Goal: Task Accomplishment & Management: Manage account settings

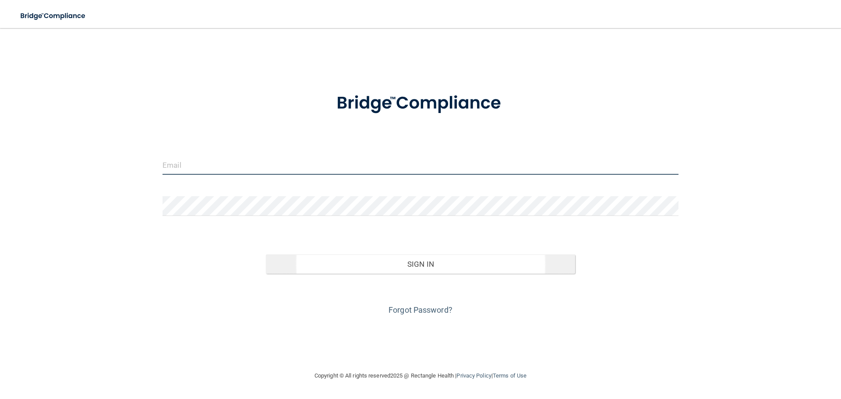
type input "[EMAIL_ADDRESS][DOMAIN_NAME]"
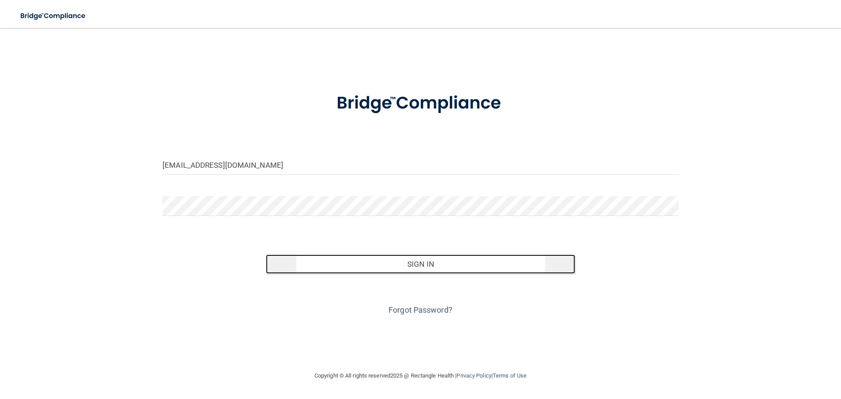
click at [436, 267] on button "Sign In" at bounding box center [421, 264] width 310 height 19
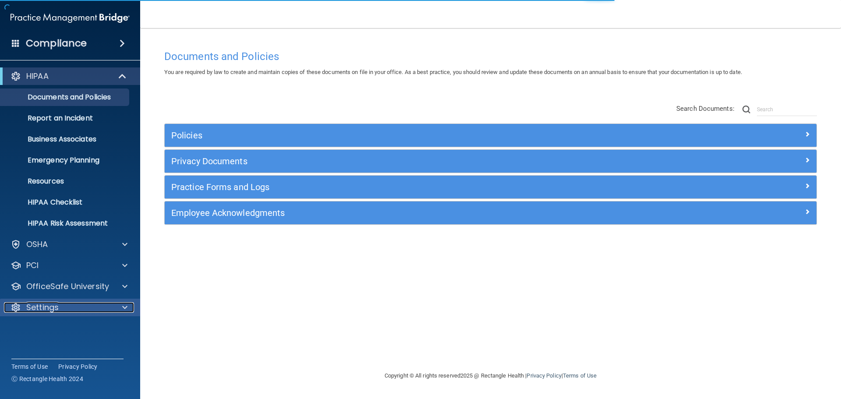
click at [59, 310] on div "Settings" at bounding box center [58, 307] width 109 height 11
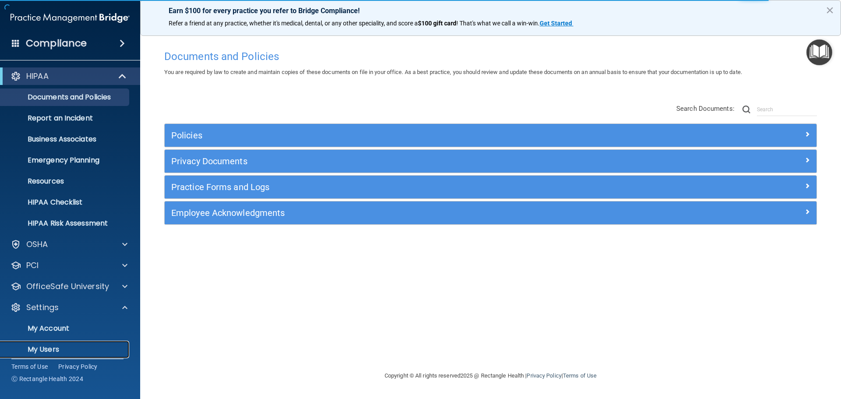
click at [56, 347] on p "My Users" at bounding box center [66, 349] width 120 height 9
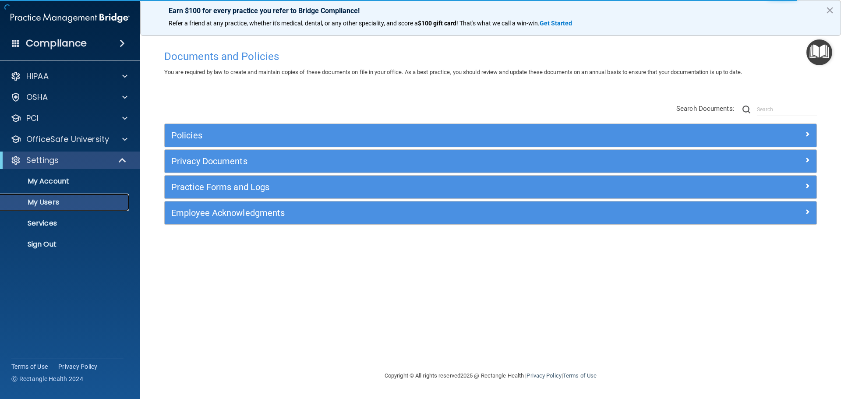
select select "20"
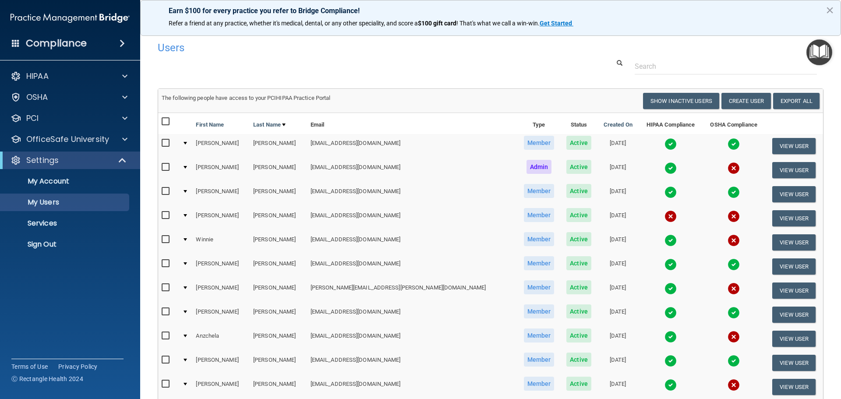
click at [166, 215] on input "checkbox" at bounding box center [167, 215] width 10 height 7
checkbox input "true"
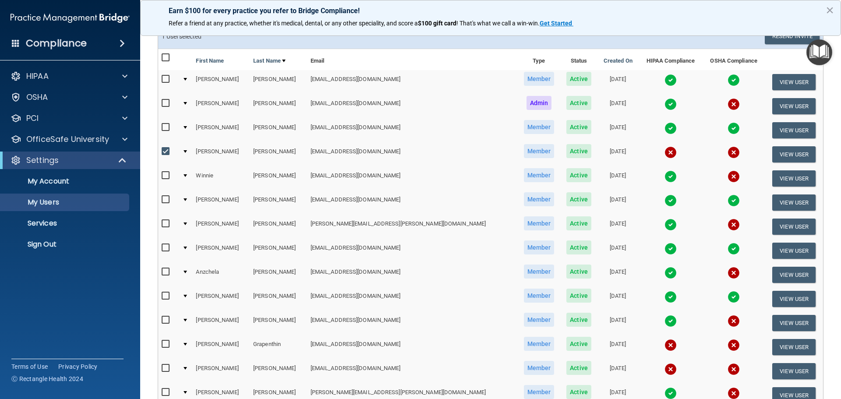
scroll to position [88, 0]
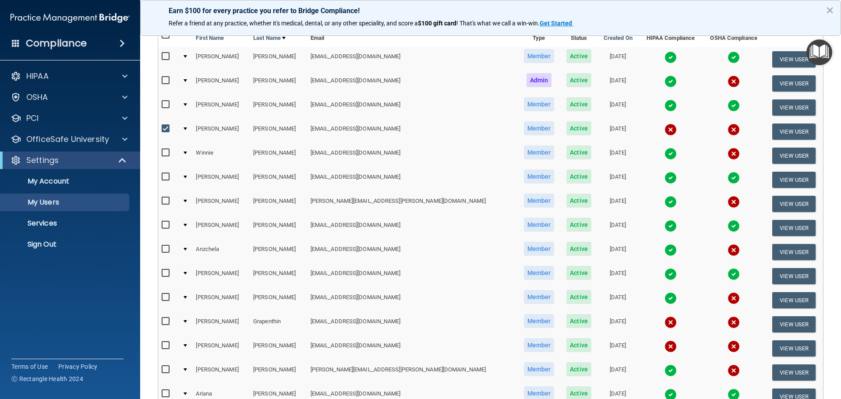
click at [168, 202] on input "checkbox" at bounding box center [167, 201] width 10 height 7
checkbox input "true"
click at [165, 249] on input "checkbox" at bounding box center [167, 249] width 10 height 7
checkbox input "true"
click at [167, 298] on input "checkbox" at bounding box center [167, 297] width 10 height 7
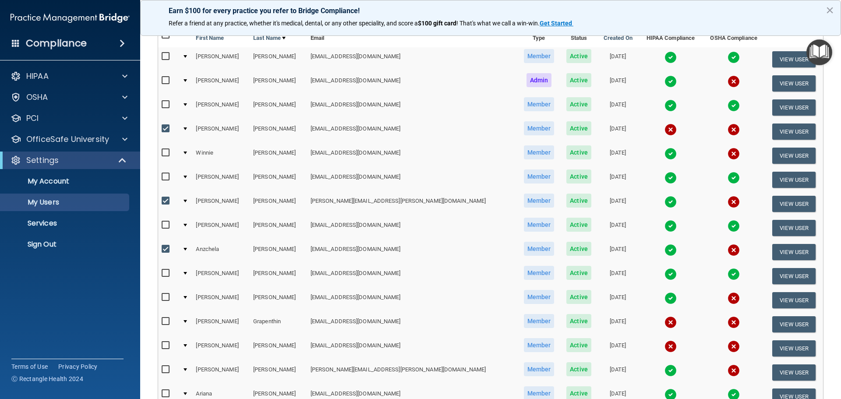
checkbox input "true"
click at [166, 322] on input "checkbox" at bounding box center [167, 321] width 10 height 7
checkbox input "true"
click at [166, 345] on input "checkbox" at bounding box center [167, 345] width 10 height 7
checkbox input "true"
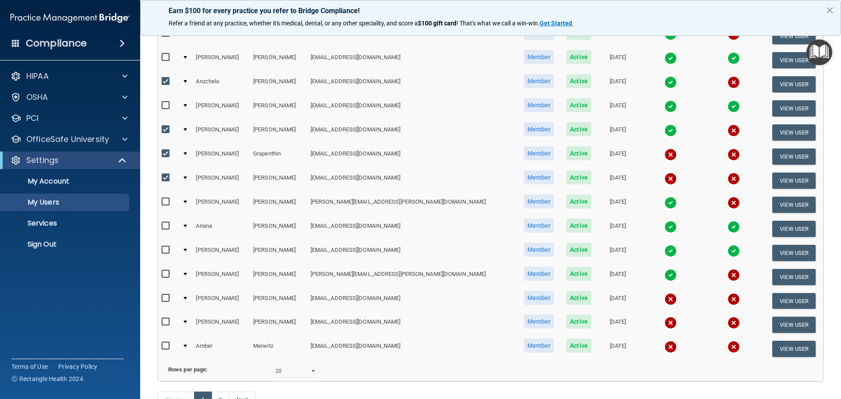
scroll to position [263, 0]
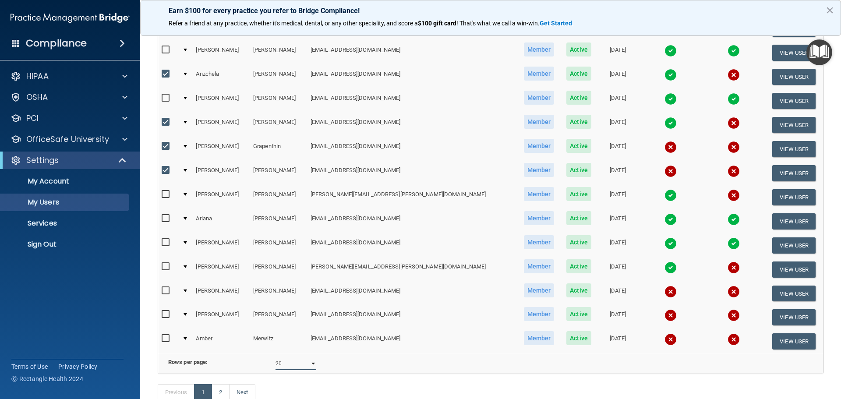
click at [308, 370] on select "10 20 30 40 all" at bounding box center [296, 363] width 41 height 13
select select "35"
click at [276, 364] on select "10 20 30 40 all" at bounding box center [296, 363] width 41 height 13
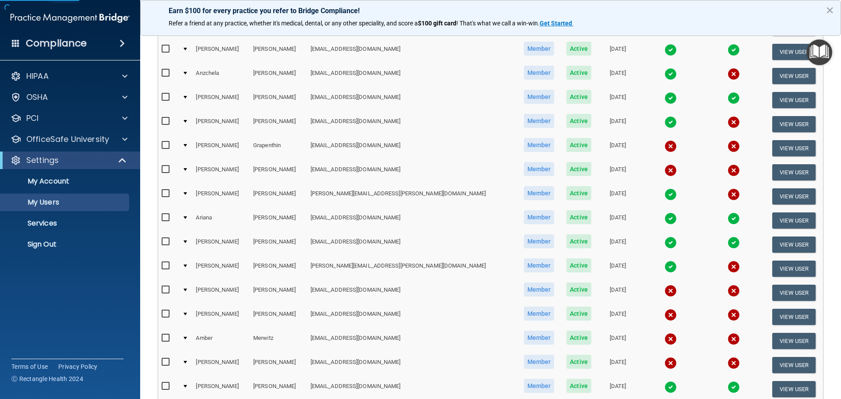
scroll to position [44, 0]
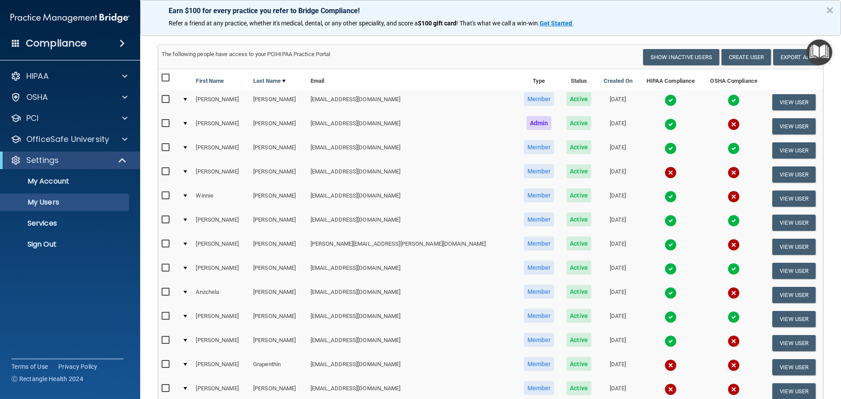
click at [167, 124] on input "checkbox" at bounding box center [167, 123] width 10 height 7
checkbox input "true"
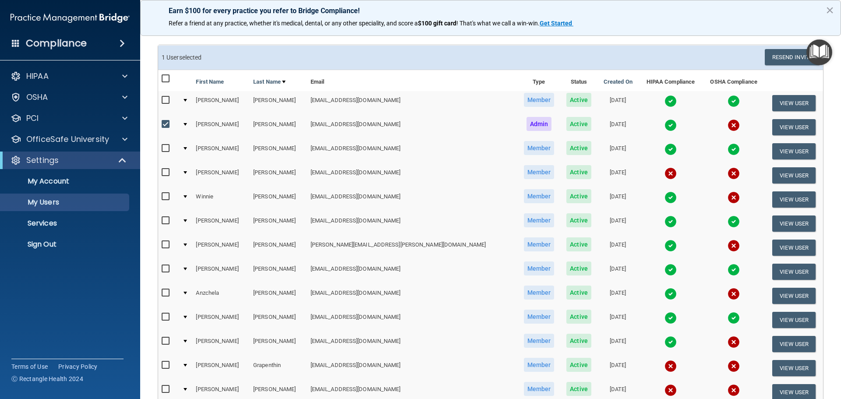
click at [165, 172] on input "checkbox" at bounding box center [167, 172] width 10 height 7
checkbox input "true"
click at [164, 195] on input "checkbox" at bounding box center [167, 196] width 10 height 7
checkbox input "true"
click at [165, 246] on input "checkbox" at bounding box center [167, 244] width 10 height 7
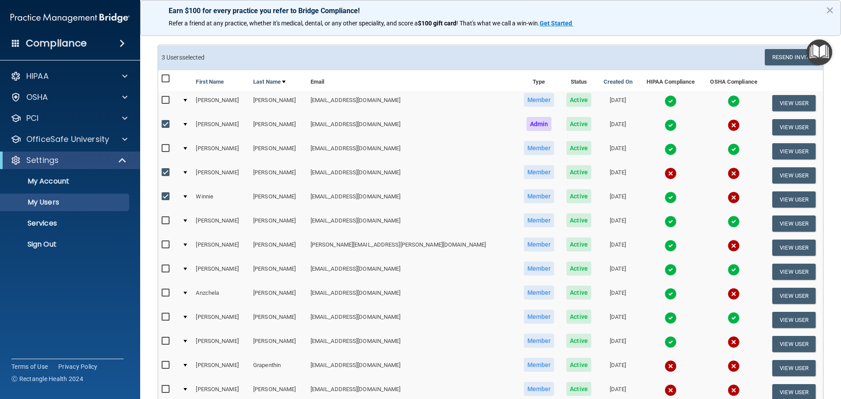
checkbox input "true"
click at [166, 292] on input "checkbox" at bounding box center [167, 293] width 10 height 7
checkbox input "true"
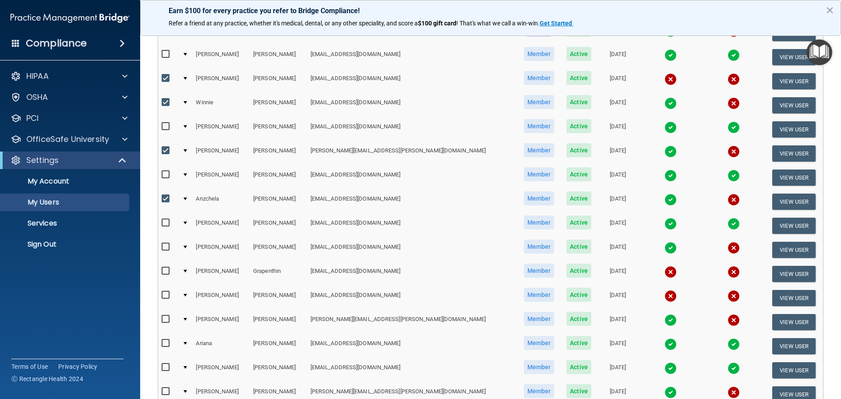
scroll to position [175, 0]
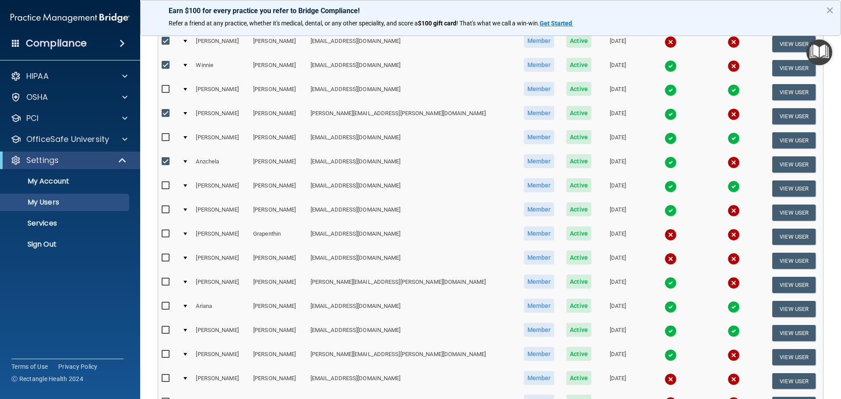
click at [165, 208] on input "checkbox" at bounding box center [167, 209] width 10 height 7
checkbox input "true"
click at [165, 233] on input "checkbox" at bounding box center [167, 234] width 10 height 7
checkbox input "true"
click at [165, 258] on input "checkbox" at bounding box center [167, 258] width 10 height 7
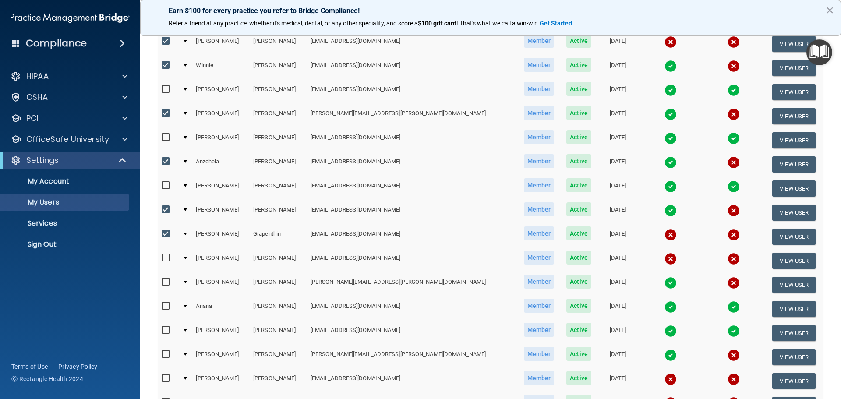
checkbox input "true"
click at [166, 280] on input "checkbox" at bounding box center [167, 282] width 10 height 7
checkbox input "true"
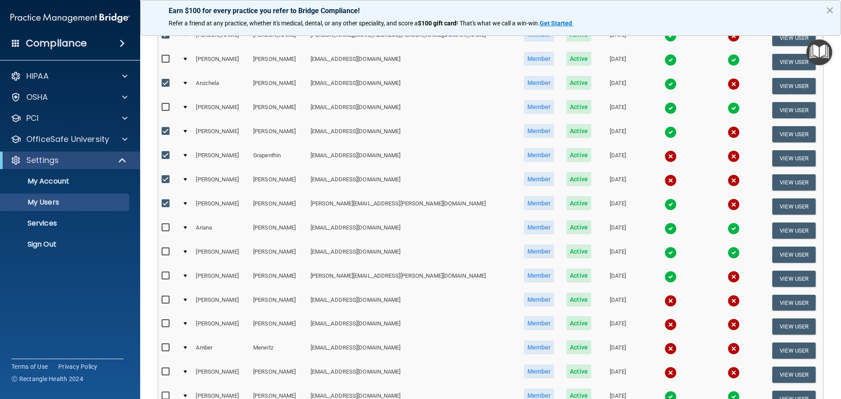
scroll to position [263, 0]
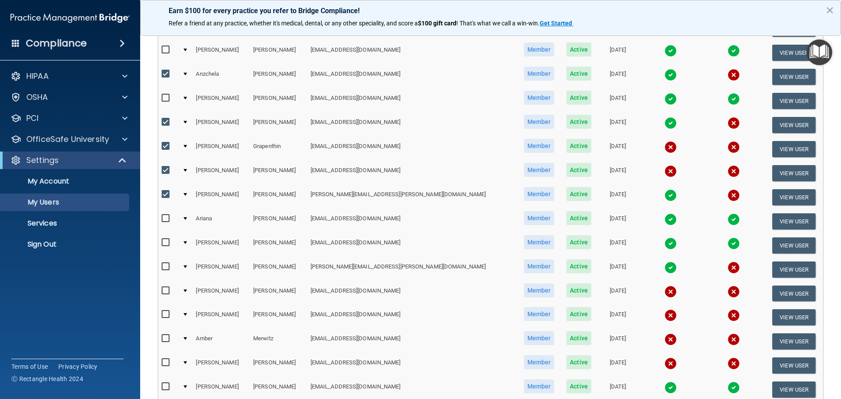
click at [165, 269] on input "checkbox" at bounding box center [167, 266] width 10 height 7
checkbox input "true"
click at [167, 291] on input "checkbox" at bounding box center [167, 290] width 10 height 7
checkbox input "true"
click at [166, 314] on input "checkbox" at bounding box center [167, 314] width 10 height 7
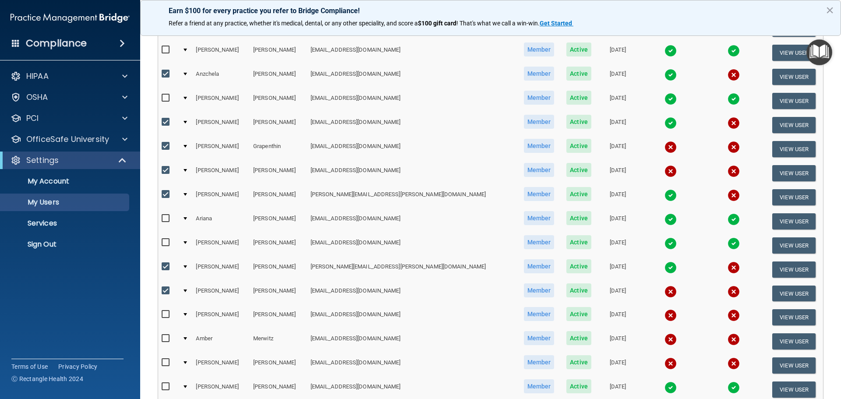
checkbox input "true"
click at [166, 338] on input "checkbox" at bounding box center [167, 338] width 10 height 7
checkbox input "true"
click at [165, 362] on input "checkbox" at bounding box center [167, 362] width 10 height 7
checkbox input "true"
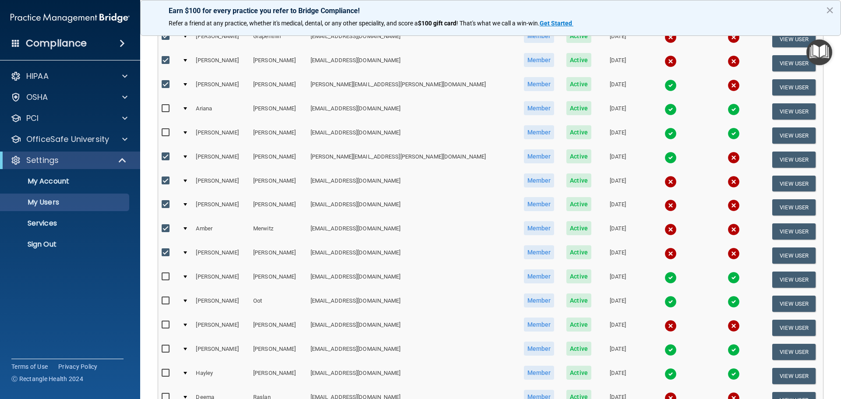
scroll to position [438, 0]
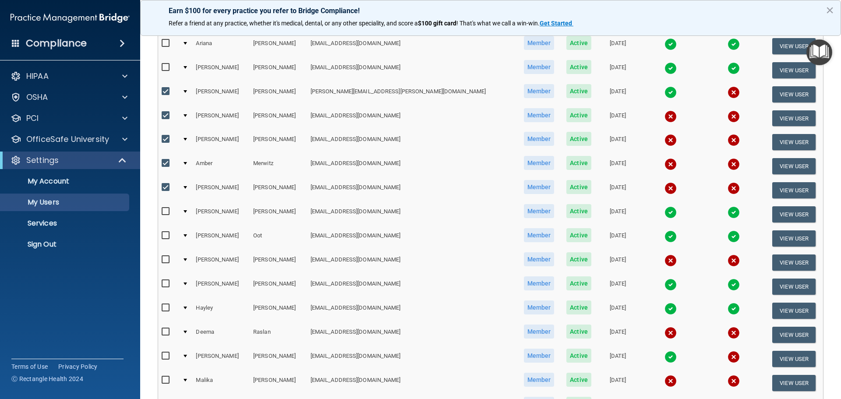
click at [166, 260] on input "checkbox" at bounding box center [167, 259] width 10 height 7
checkbox input "true"
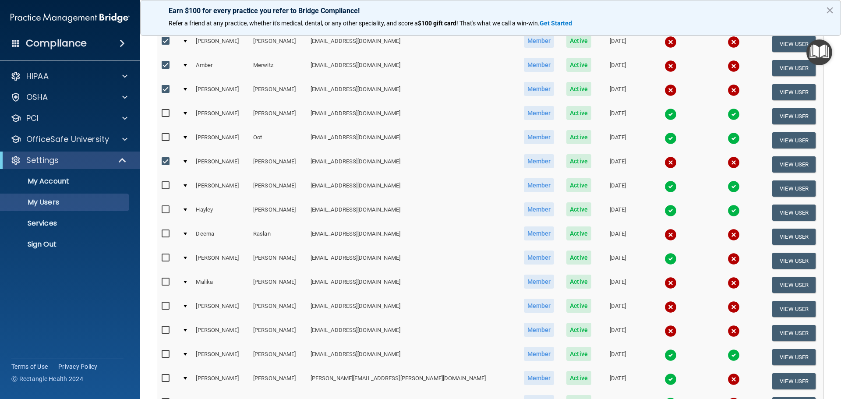
scroll to position [570, 0]
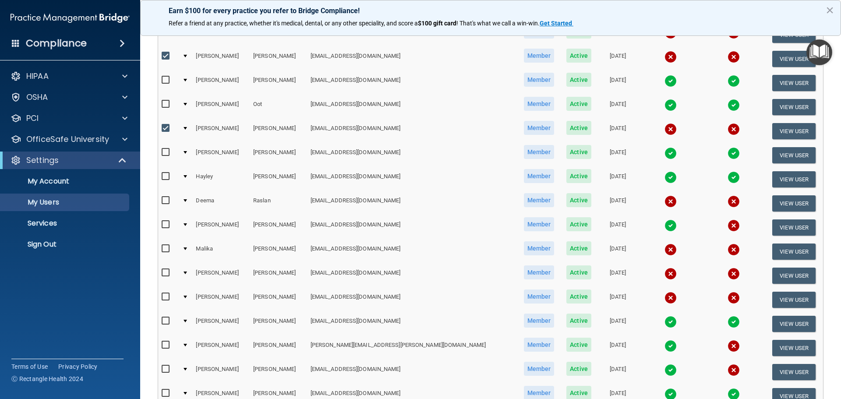
click at [166, 200] on input "checkbox" at bounding box center [167, 200] width 10 height 7
checkbox input "true"
click at [167, 225] on input "checkbox" at bounding box center [167, 224] width 10 height 7
checkbox input "true"
click at [165, 247] on input "checkbox" at bounding box center [167, 248] width 10 height 7
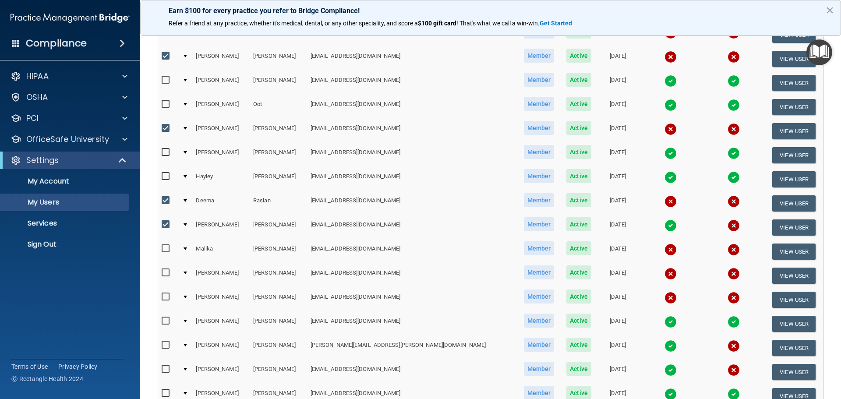
checkbox input "true"
click at [167, 274] on input "checkbox" at bounding box center [167, 273] width 10 height 7
checkbox input "true"
click at [164, 296] on input "checkbox" at bounding box center [167, 297] width 10 height 7
checkbox input "true"
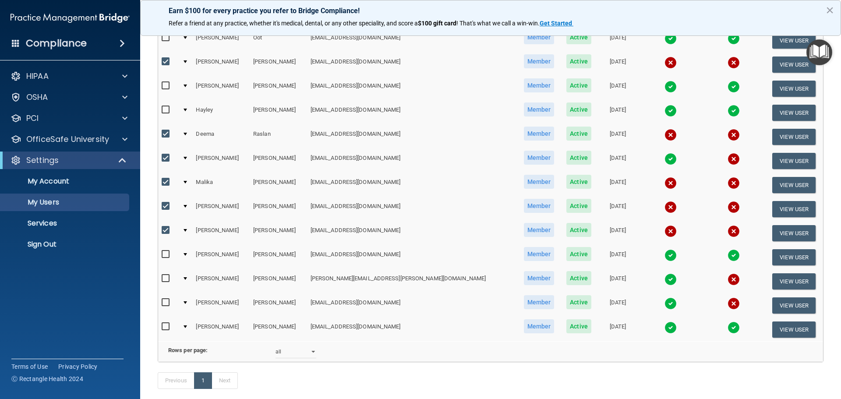
scroll to position [688, 0]
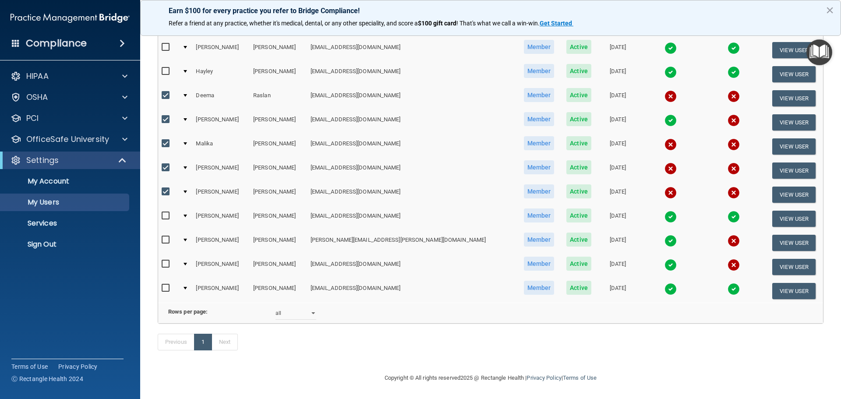
click at [166, 237] on input "checkbox" at bounding box center [167, 240] width 10 height 7
checkbox input "true"
click at [165, 261] on input "checkbox" at bounding box center [167, 264] width 10 height 7
checkbox input "true"
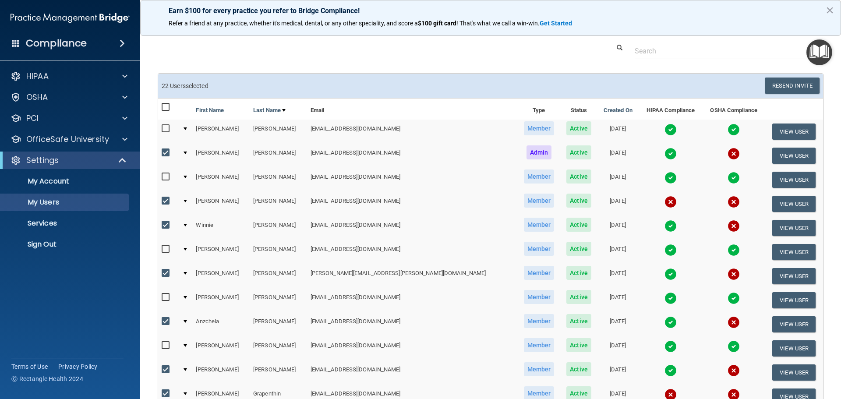
scroll to position [0, 0]
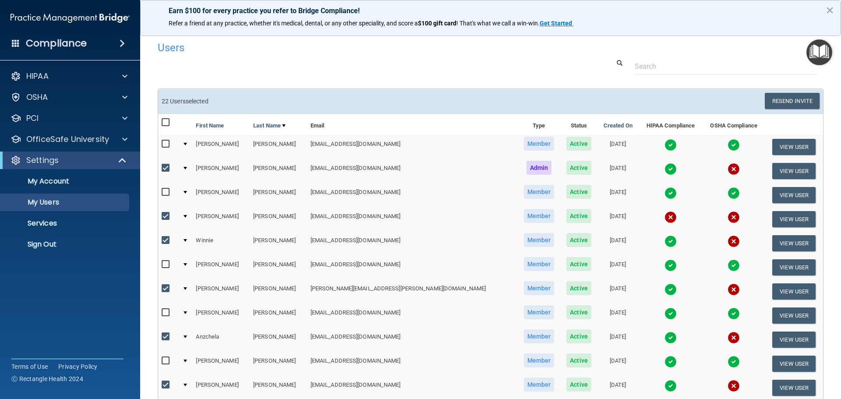
click at [165, 168] on input "checkbox" at bounding box center [167, 168] width 10 height 7
checkbox input "false"
click at [784, 103] on button "Resend Invite" at bounding box center [792, 101] width 55 height 16
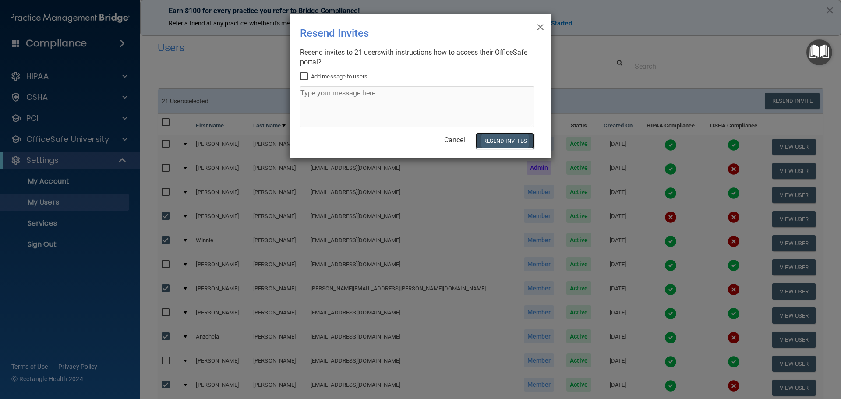
click at [509, 141] on button "Resend Invites" at bounding box center [505, 141] width 58 height 16
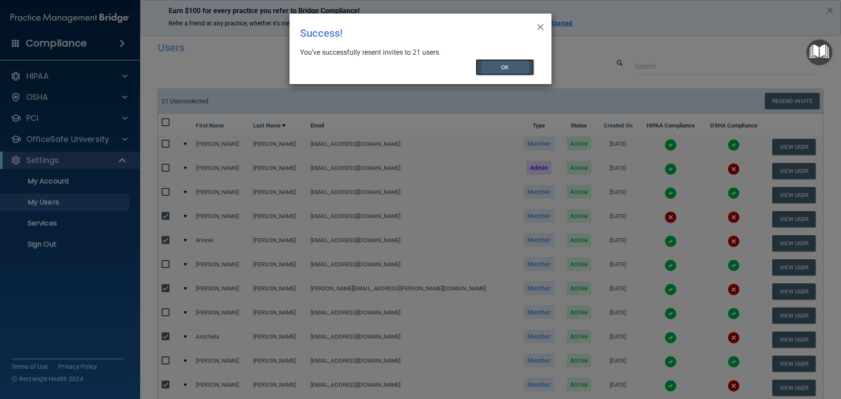
click at [523, 69] on button "OK" at bounding box center [505, 67] width 59 height 16
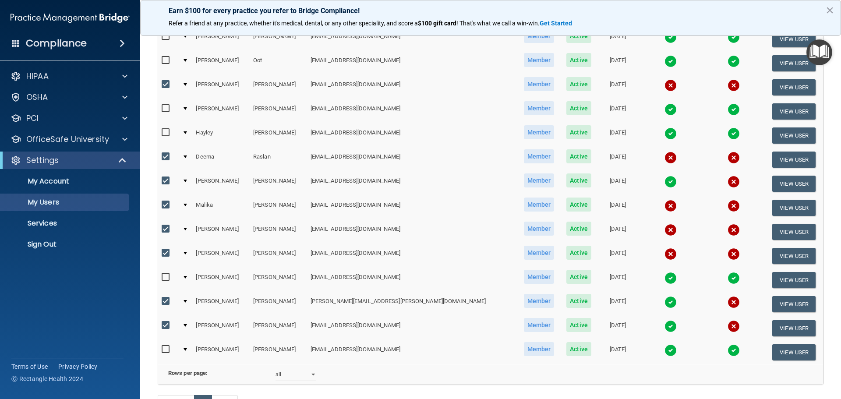
scroll to position [657, 0]
